Goal: Check status: Check status

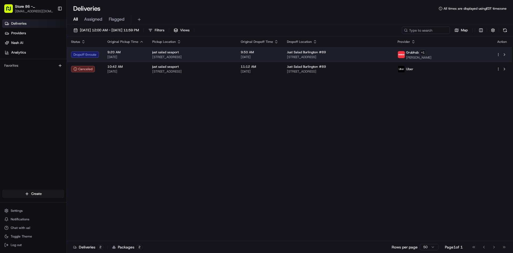
click at [129, 56] on span "[DATE]" at bounding box center [126, 57] width 36 height 4
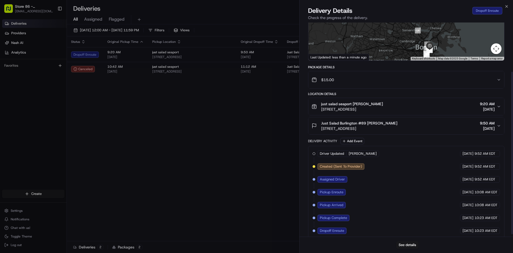
scroll to position [68, 0]
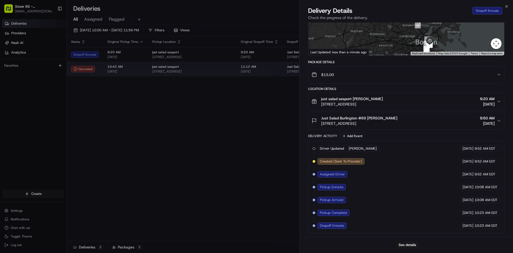
drag, startPoint x: 122, startPoint y: 67, endPoint x: 125, endPoint y: 70, distance: 3.6
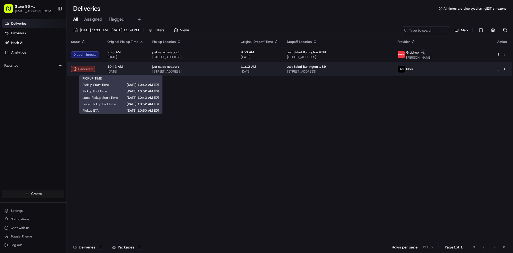
click at [128, 69] on span "[DATE]" at bounding box center [126, 71] width 36 height 4
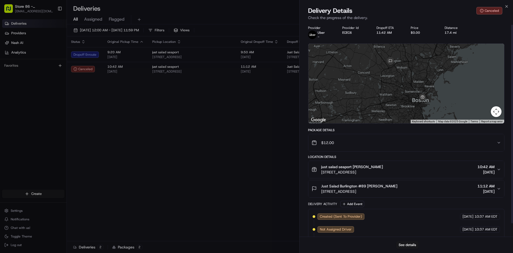
scroll to position [17, 0]
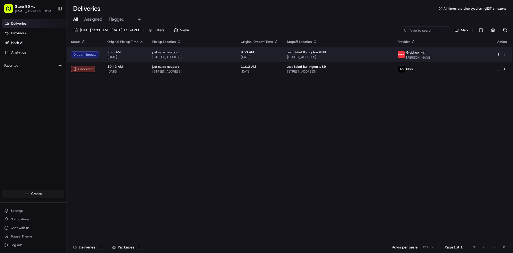
click at [144, 54] on td "9:20 AM 08/24/2025" at bounding box center [125, 54] width 45 height 15
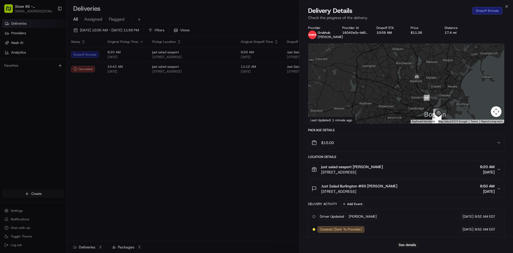
click at [420, 247] on div "See details" at bounding box center [407, 244] width 214 height 16
click at [413, 244] on button "See details" at bounding box center [408, 244] width 22 height 7
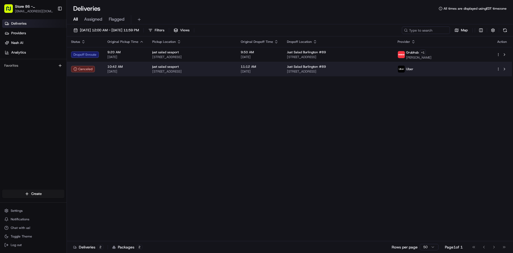
click at [197, 68] on div "just salad seaport" at bounding box center [192, 66] width 80 height 4
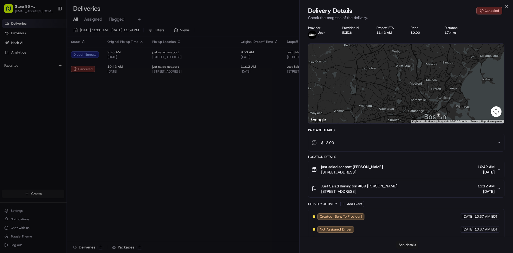
click at [412, 243] on button "See details" at bounding box center [408, 244] width 22 height 7
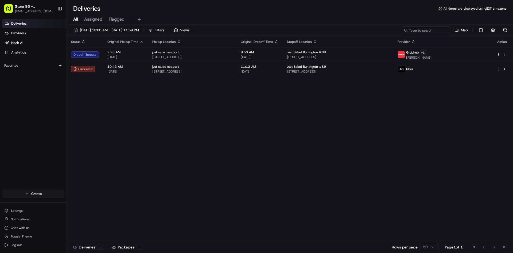
click at [131, 52] on span "9:20 AM" at bounding box center [126, 52] width 36 height 4
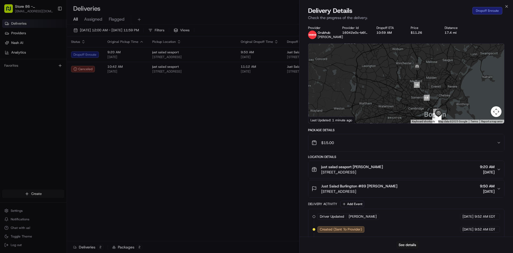
click at [406, 241] on div "See details" at bounding box center [407, 244] width 214 height 16
click at [407, 243] on button "See details" at bounding box center [408, 244] width 22 height 7
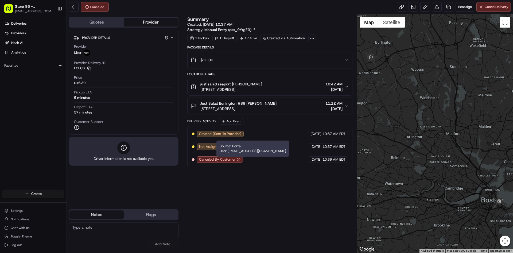
click at [239, 159] on icon "button" at bounding box center [239, 160] width 4 height 4
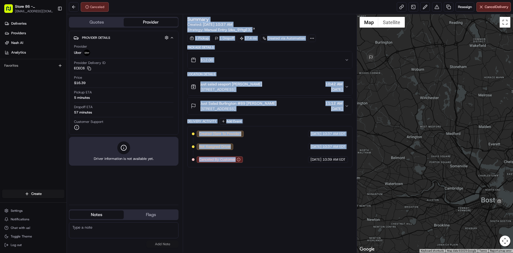
drag, startPoint x: 239, startPoint y: 161, endPoint x: 239, endPoint y: 171, distance: 9.9
click at [239, 171] on div "Summary Created: 08/24/2025 10:37 AM Strategy: Manual Entry (dss_9YtgE3) 1 Pick…" at bounding box center [269, 133] width 165 height 233
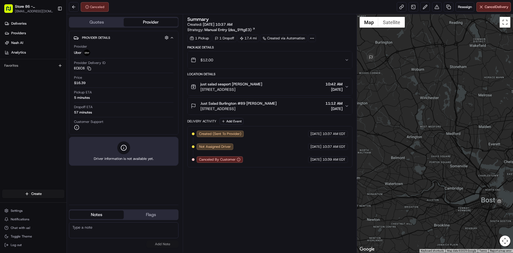
click at [239, 174] on div "Summary Created: 08/24/2025 10:37 AM Strategy: Manual Entry (dss_9YtgE3) 1 Pick…" at bounding box center [269, 133] width 165 height 233
click at [300, 195] on div "Summary Created: 08/24/2025 10:37 AM Strategy: Manual Entry (dss_9YtgE3) 1 Pick…" at bounding box center [269, 133] width 165 height 233
click at [299, 197] on div "Summary Created: 08/24/2025 10:37 AM Strategy: Manual Entry (dss_9YtgE3) 1 Pick…" at bounding box center [269, 133] width 165 height 233
click at [124, 150] on icon at bounding box center [124, 147] width 6 height 6
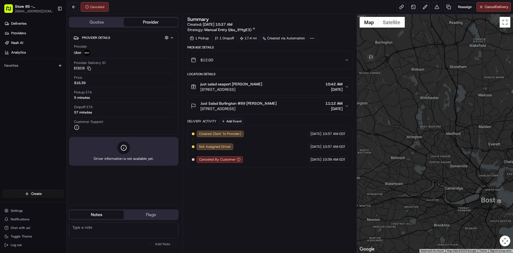
click at [129, 158] on span "Driver information is not available yet." at bounding box center [124, 158] width 60 height 5
click at [151, 158] on span "Driver information is not available yet." at bounding box center [124, 158] width 60 height 5
click at [151, 156] on span "Driver information is not available yet." at bounding box center [124, 158] width 60 height 5
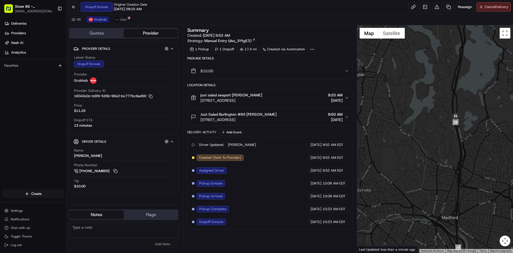
click at [500, 7] on span "Cancel Delivery" at bounding box center [497, 7] width 24 height 5
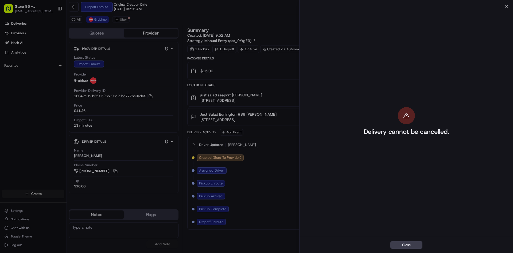
click at [324, 119] on div "Delivery cannot be cancelled." at bounding box center [407, 121] width 214 height 230
drag, startPoint x: 323, startPoint y: 146, endPoint x: 374, endPoint y: 224, distance: 92.6
click at [357, 226] on div "Delivery cannot be cancelled." at bounding box center [407, 121] width 214 height 230
click at [409, 242] on button "Close" at bounding box center [407, 244] width 32 height 7
